Goal: Task Accomplishment & Management: Complete application form

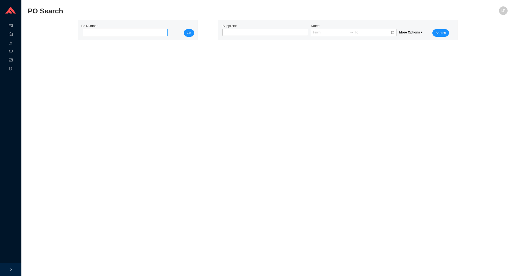
click at [152, 32] on input "tel" at bounding box center [125, 32] width 85 height 7
type input "988515"
click at [185, 34] on button "Go" at bounding box center [189, 32] width 11 height 7
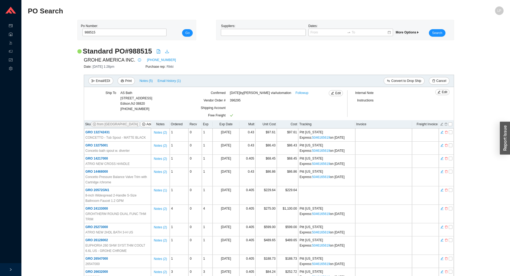
click at [388, 127] on th "Invoice" at bounding box center [383, 124] width 57 height 8
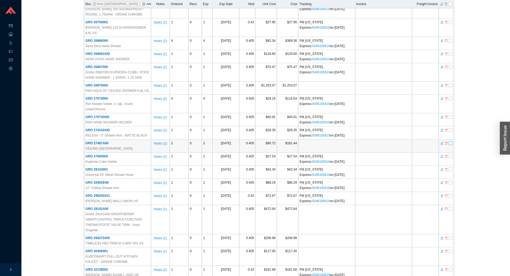
click at [452, 141] on input "checkbox" at bounding box center [451, 143] width 4 height 4
checkbox input "true"
click at [488, 156] on div "Standard PO # 988515 GROHE AMERICA INC. 800-444-7643 Date: 9/17/25 1:28pm Purch…" at bounding box center [266, 40] width 476 height 603
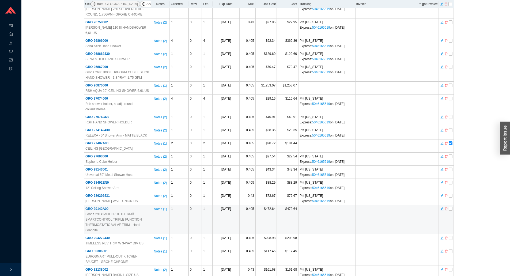
click at [453, 205] on td at bounding box center [446, 219] width 15 height 29
click at [452, 207] on input "checkbox" at bounding box center [451, 209] width 4 height 4
checkbox input "true"
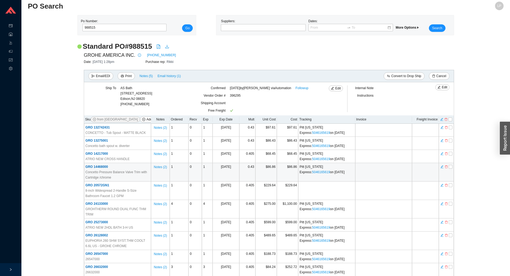
scroll to position [0, 0]
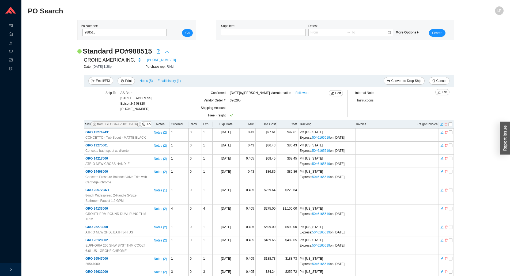
click at [446, 125] on icon "delete" at bounding box center [446, 124] width 3 height 4
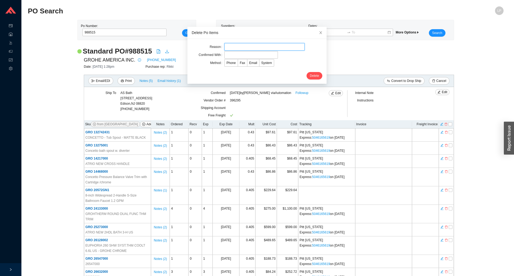
click at [241, 44] on input "text" at bounding box center [264, 46] width 80 height 7
type input "lead time"
click at [236, 57] on input "text" at bounding box center [251, 54] width 54 height 7
type input "confirmation"
click at [252, 63] on span "Email" at bounding box center [253, 63] width 8 height 4
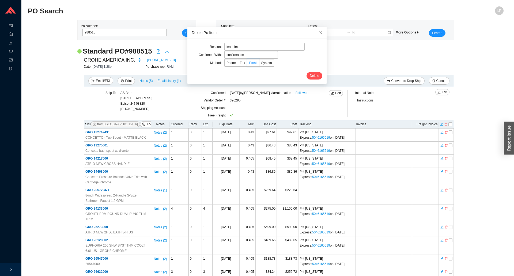
click at [247, 64] on input "Email" at bounding box center [247, 64] width 0 height 0
click at [261, 63] on span "System" at bounding box center [266, 63] width 11 height 4
click at [260, 64] on input "System" at bounding box center [260, 64] width 0 height 0
click at [310, 77] on span "Delete" at bounding box center [314, 75] width 9 height 5
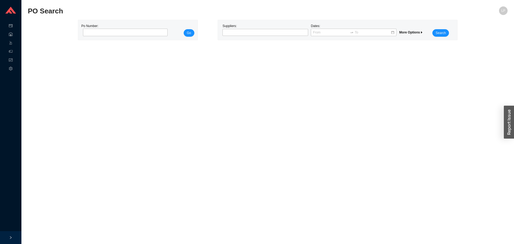
click at [123, 28] on div "Po Number:" at bounding box center [123, 29] width 85 height 13
click at [121, 32] on input "tel" at bounding box center [125, 32] width 85 height 7
paste input "988905"
type input "988905"
click at [187, 33] on span "Go" at bounding box center [189, 32] width 4 height 5
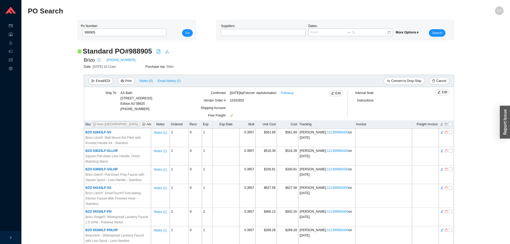
click at [392, 57] on div "Brizo 201-871-0500" at bounding box center [269, 60] width 370 height 8
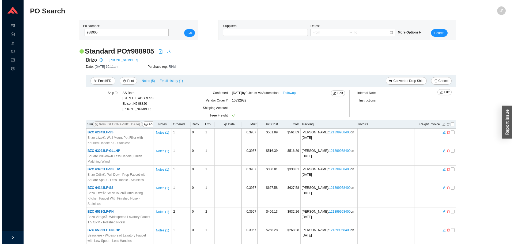
scroll to position [572, 0]
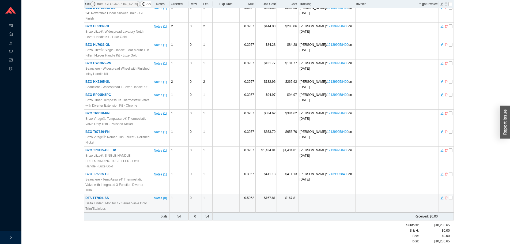
click at [447, 196] on icon "delete" at bounding box center [446, 198] width 3 height 4
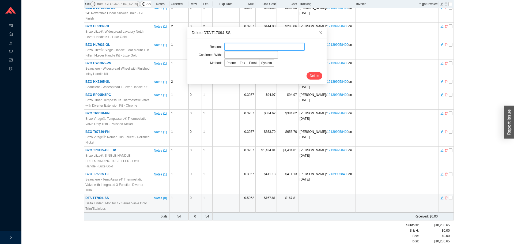
click at [232, 48] on input "text" at bounding box center [264, 46] width 80 height 7
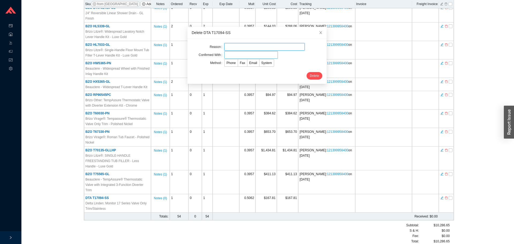
type input "discontinued"
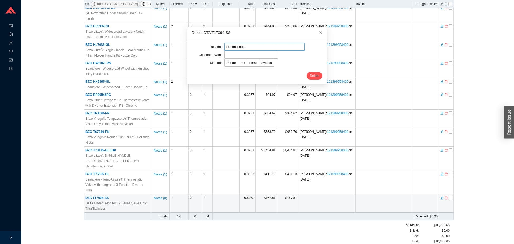
drag, startPoint x: 242, startPoint y: 47, endPoint x: 239, endPoint y: 51, distance: 4.7
click at [242, 47] on input "discontinued" at bounding box center [264, 46] width 80 height 7
click at [236, 56] on input "text" at bounding box center [251, 54] width 54 height 7
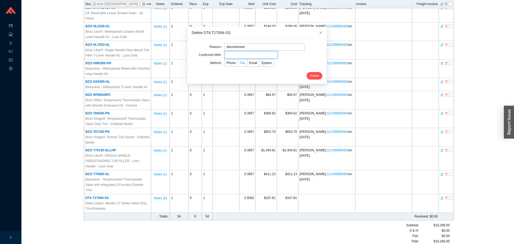
type input "corliss"
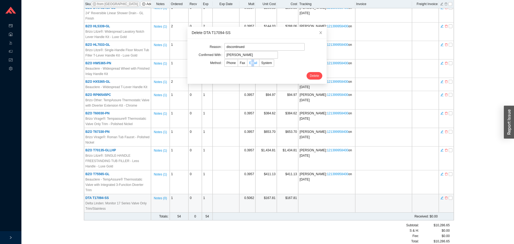
click at [249, 65] on span "Email" at bounding box center [253, 63] width 8 height 4
click at [251, 64] on span "Email" at bounding box center [253, 63] width 8 height 4
click at [247, 64] on input "Email" at bounding box center [247, 64] width 0 height 0
click at [310, 75] on span "Delete" at bounding box center [314, 75] width 9 height 5
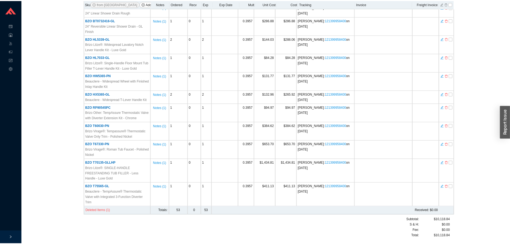
scroll to position [0, 0]
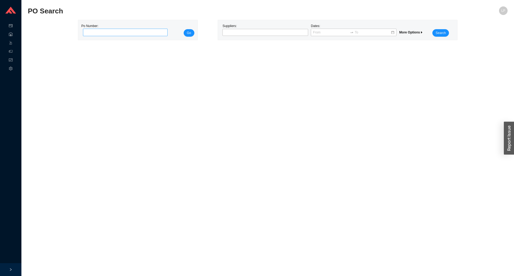
click at [104, 33] on input "tel" at bounding box center [125, 32] width 85 height 7
type input "987465"
click at [191, 32] on span "Go" at bounding box center [189, 32] width 4 height 5
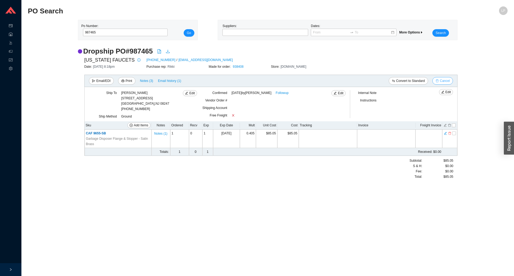
click at [448, 81] on span "Cancel" at bounding box center [445, 80] width 10 height 5
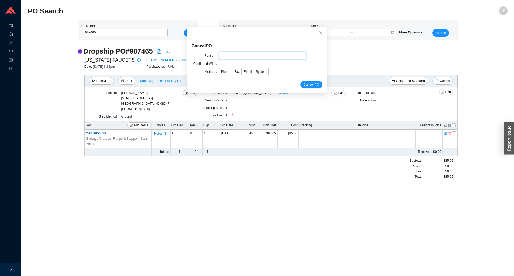
click at [249, 57] on input "text" at bounding box center [262, 55] width 87 height 7
type input "cancellation"
click at [245, 65] on input "text" at bounding box center [262, 63] width 87 height 7
click at [275, 66] on input "text" at bounding box center [262, 63] width 87 height 7
paste input "Danny Contreras"
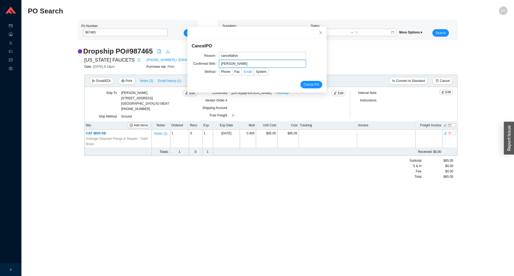
type input "Danny Contreras"
click at [243, 74] on label "Email" at bounding box center [248, 71] width 12 height 7
click at [242, 73] on input "Email" at bounding box center [242, 73] width 0 height 0
click at [305, 85] on span "Cancel PO" at bounding box center [312, 84] width 16 height 5
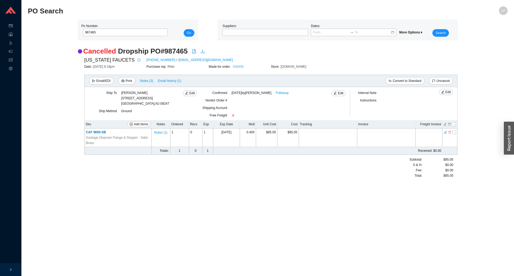
click at [238, 67] on link "938408" at bounding box center [238, 67] width 11 height 4
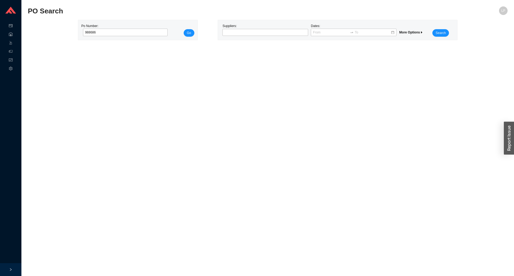
type input "988686"
drag, startPoint x: 197, startPoint y: 30, endPoint x: 194, endPoint y: 30, distance: 3.0
click at [194, 30] on div "Po Number: 988686 Go" at bounding box center [137, 30] width 119 height 20
click at [190, 31] on span "Go" at bounding box center [189, 32] width 4 height 5
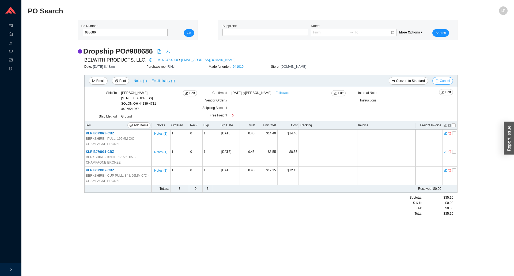
click at [443, 80] on span "Cancel" at bounding box center [445, 80] width 10 height 5
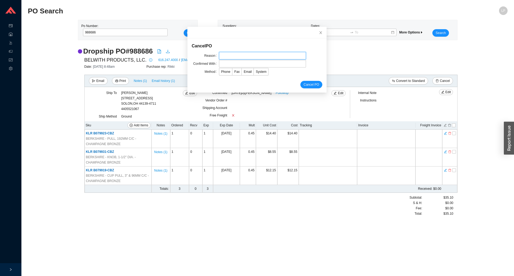
click at [238, 54] on input "text" at bounding box center [262, 55] width 87 height 7
type input "lead time"
click at [226, 65] on input "text" at bounding box center [262, 63] width 87 height 7
type input "[PERSON_NAME]"
drag, startPoint x: 305, startPoint y: 82, endPoint x: 303, endPoint y: 84, distance: 3.4
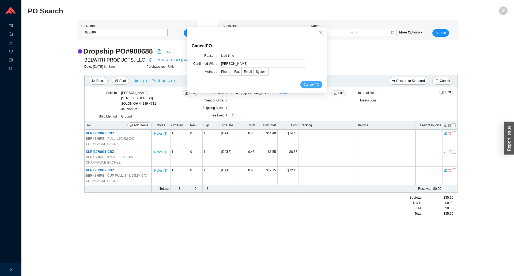
click at [305, 82] on span "Cancel PO" at bounding box center [312, 84] width 16 height 5
click at [245, 73] on span "Email" at bounding box center [248, 72] width 8 height 4
click at [242, 73] on input "Email" at bounding box center [242, 73] width 0 height 0
click at [307, 85] on span "Cancel PO" at bounding box center [312, 84] width 16 height 5
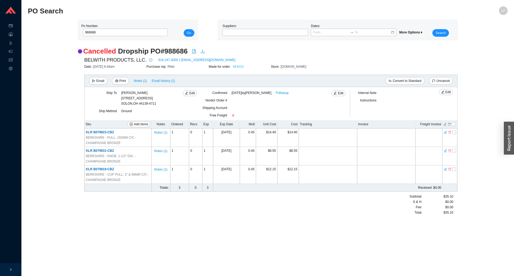
click at [240, 68] on link "941010" at bounding box center [238, 67] width 11 height 4
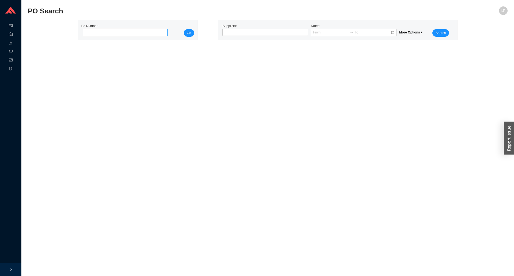
drag, startPoint x: 126, startPoint y: 33, endPoint x: 135, endPoint y: 33, distance: 9.6
click at [126, 33] on input "tel" at bounding box center [125, 32] width 85 height 7
type input "989045"
click at [189, 32] on span "Go" at bounding box center [189, 32] width 4 height 5
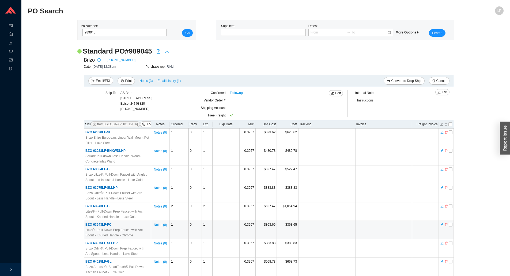
click at [348, 222] on td at bounding box center [326, 230] width 57 height 18
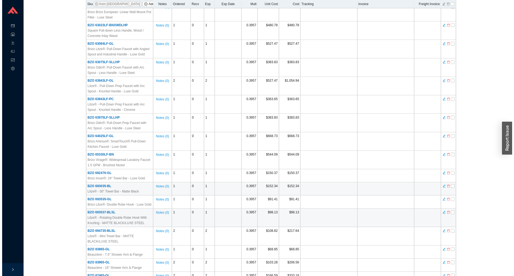
scroll to position [134, 0]
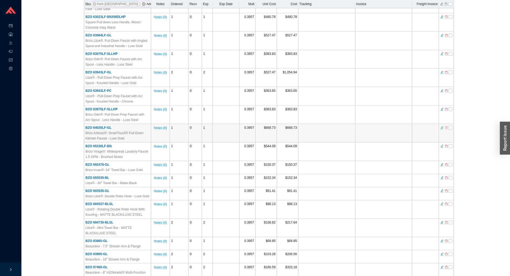
click at [445, 128] on icon "delete" at bounding box center [446, 127] width 3 height 3
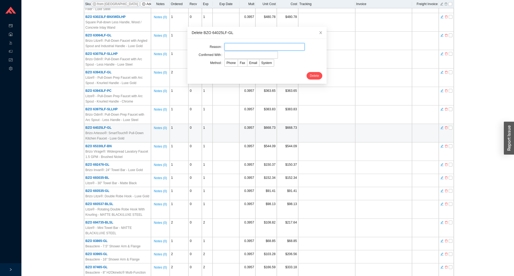
drag, startPoint x: 247, startPoint y: 46, endPoint x: 249, endPoint y: 48, distance: 2.9
click at [247, 46] on input "text" at bounding box center [264, 46] width 80 height 7
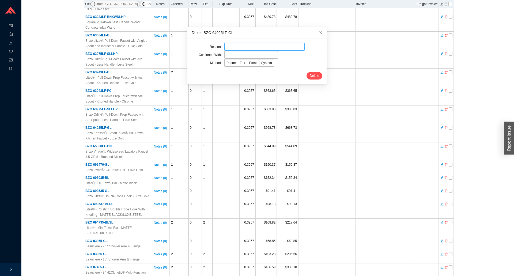
type input "lead time"
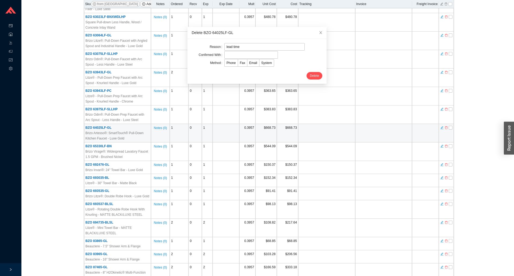
click at [244, 51] on form "Reason lead time Confirmed With Method Phone Fax Email System Delete" at bounding box center [257, 61] width 131 height 36
click at [242, 54] on input "text" at bounding box center [251, 54] width 54 height 7
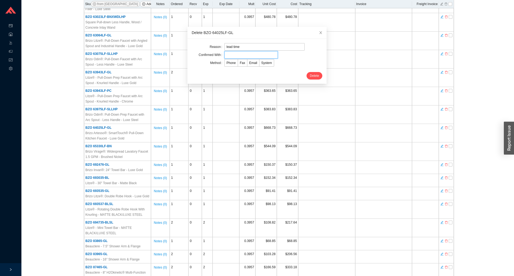
type input "[PERSON_NAME]"
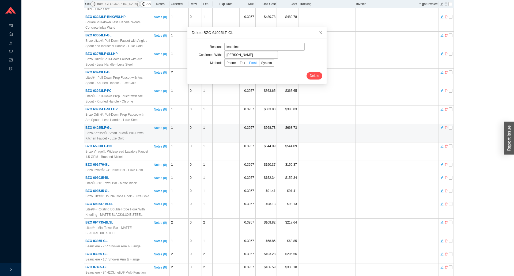
click at [249, 63] on span "Email" at bounding box center [253, 63] width 8 height 4
click at [247, 64] on input "Email" at bounding box center [247, 64] width 0 height 0
click at [312, 75] on span "Delete" at bounding box center [314, 75] width 9 height 5
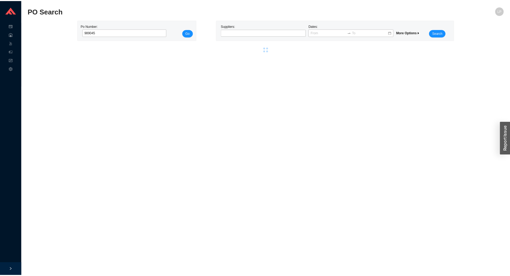
scroll to position [0, 0]
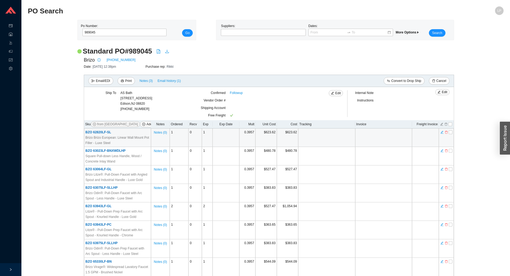
click at [278, 142] on td "$623.62" at bounding box center [287, 138] width 21 height 18
